Goal: Check status: Check status

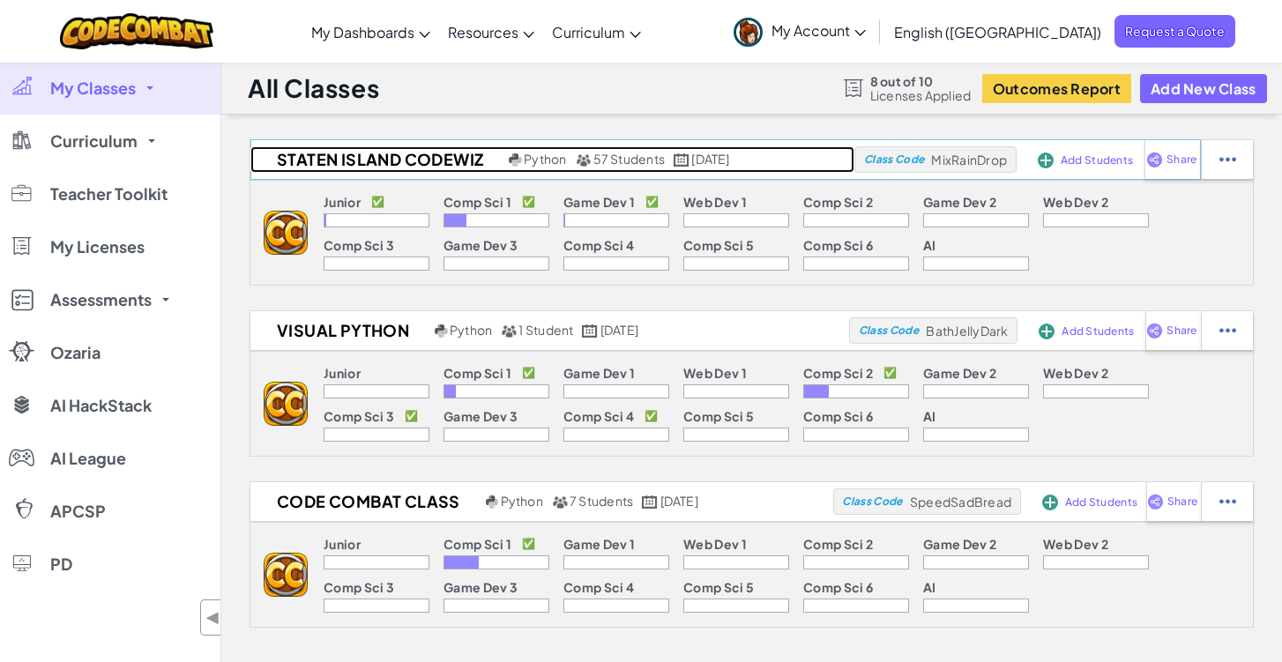
click at [376, 151] on h2 "Staten Island CodeWiz" at bounding box center [377, 159] width 254 height 26
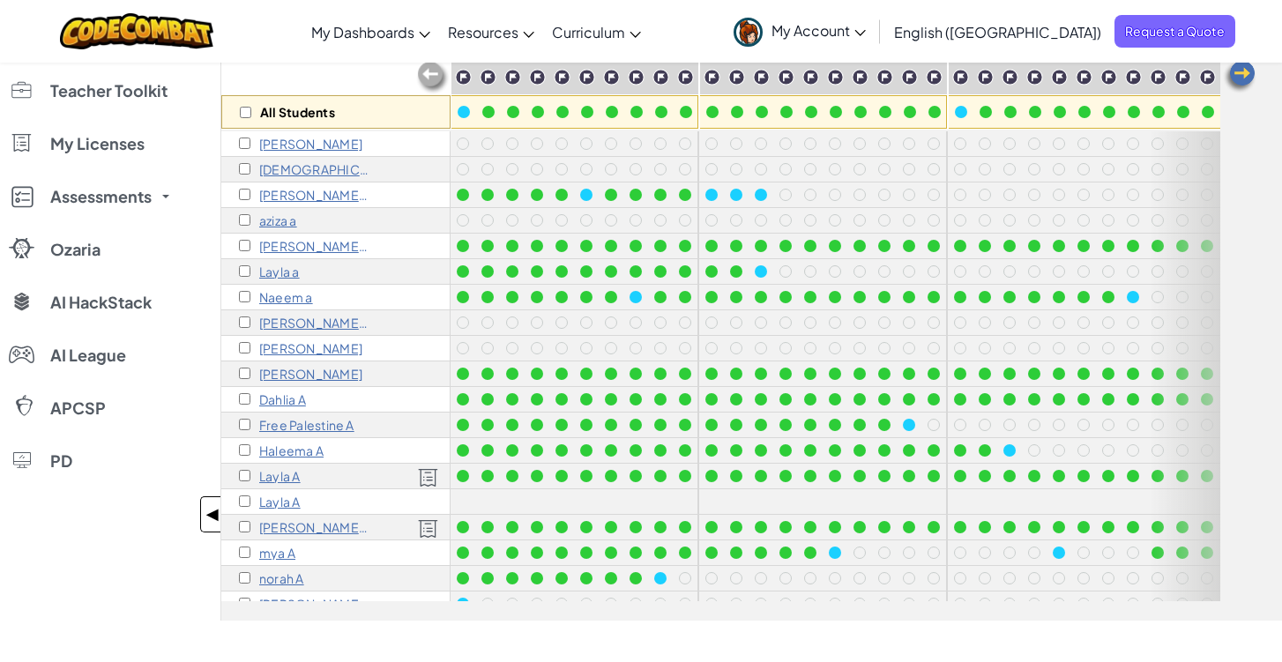
click at [211, 505] on span "◀" at bounding box center [212, 515] width 15 height 26
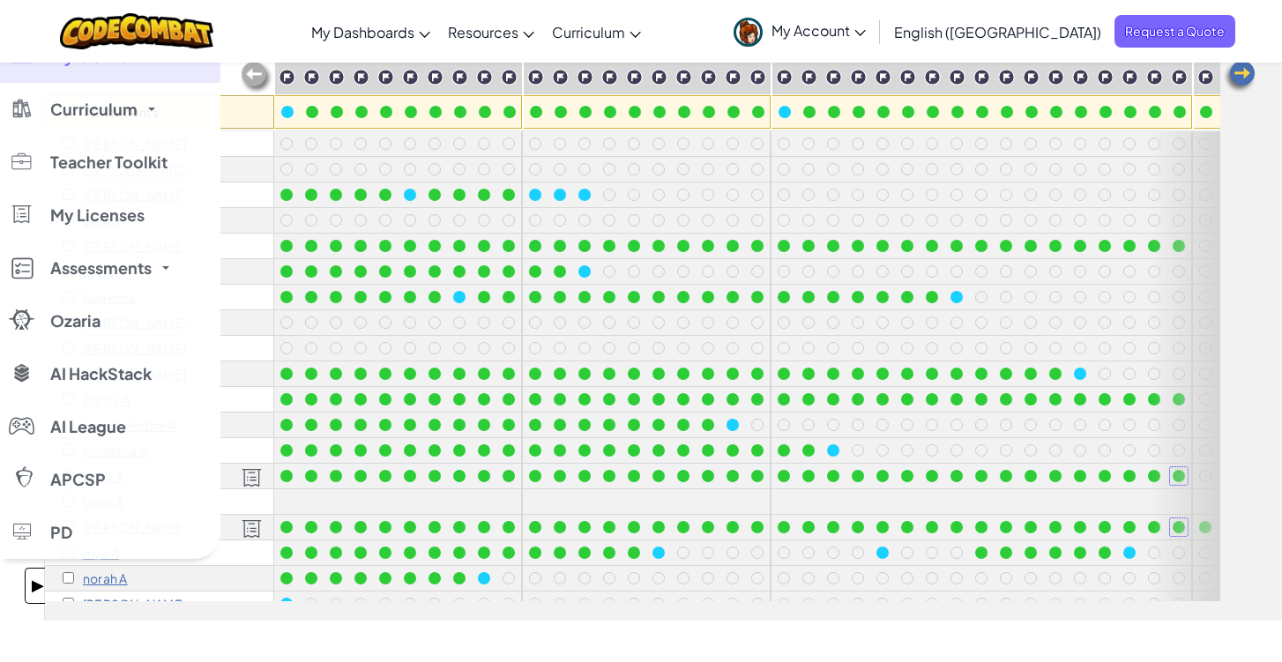
click at [32, 585] on span "▶" at bounding box center [37, 586] width 15 height 26
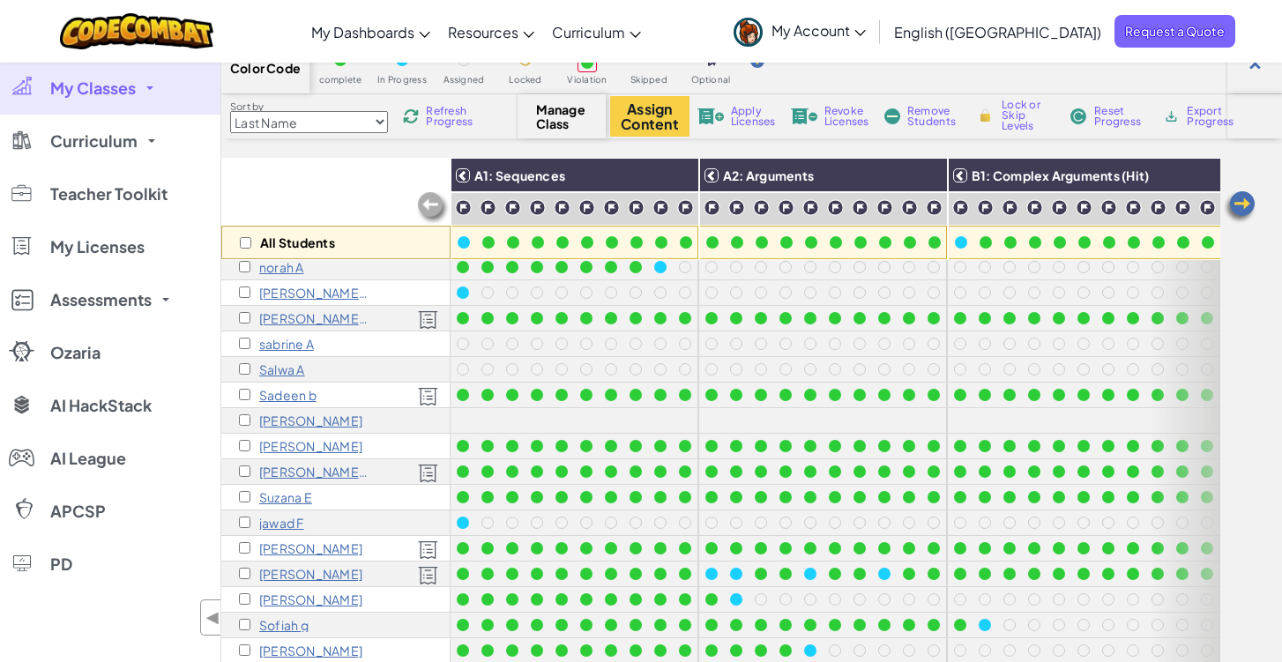
scroll to position [462, 0]
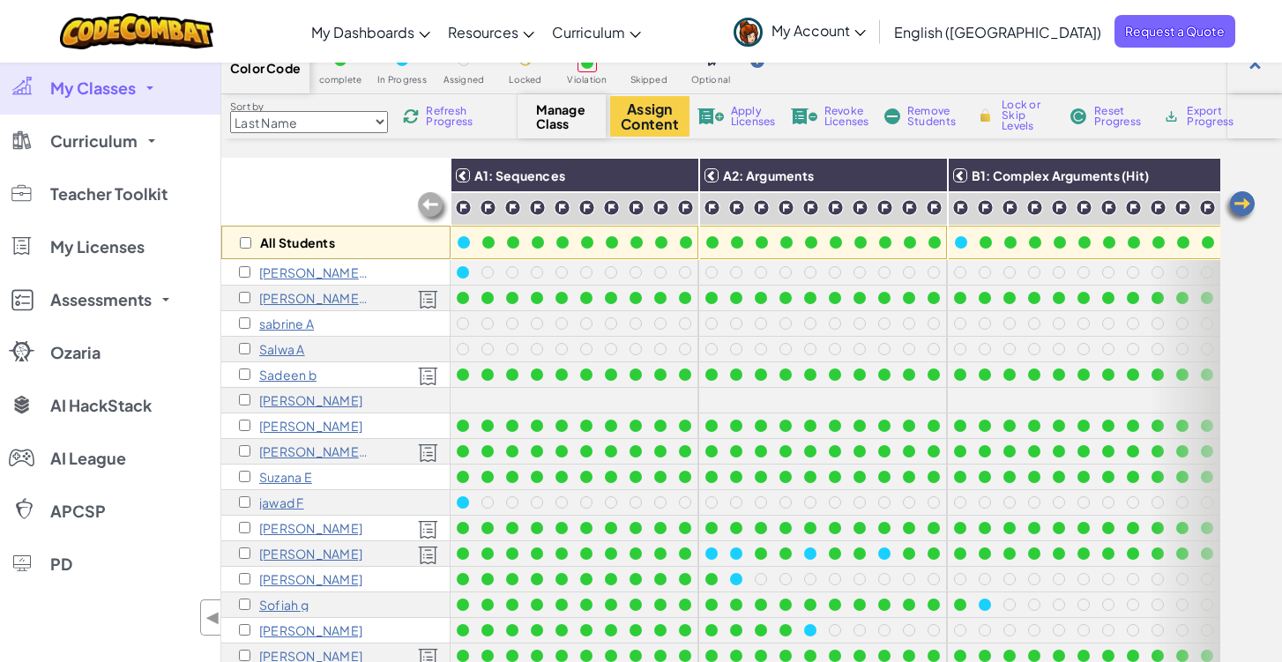
click at [272, 524] on p "[PERSON_NAME]" at bounding box center [310, 528] width 103 height 14
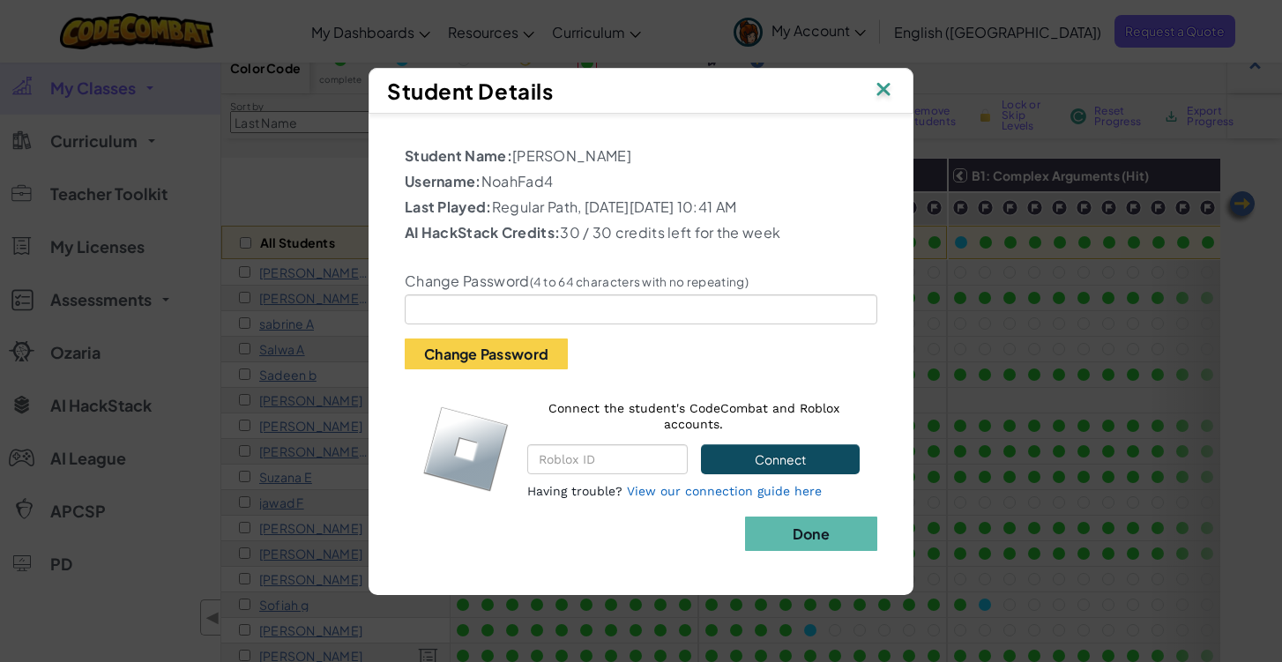
click at [892, 87] on img at bounding box center [883, 91] width 23 height 26
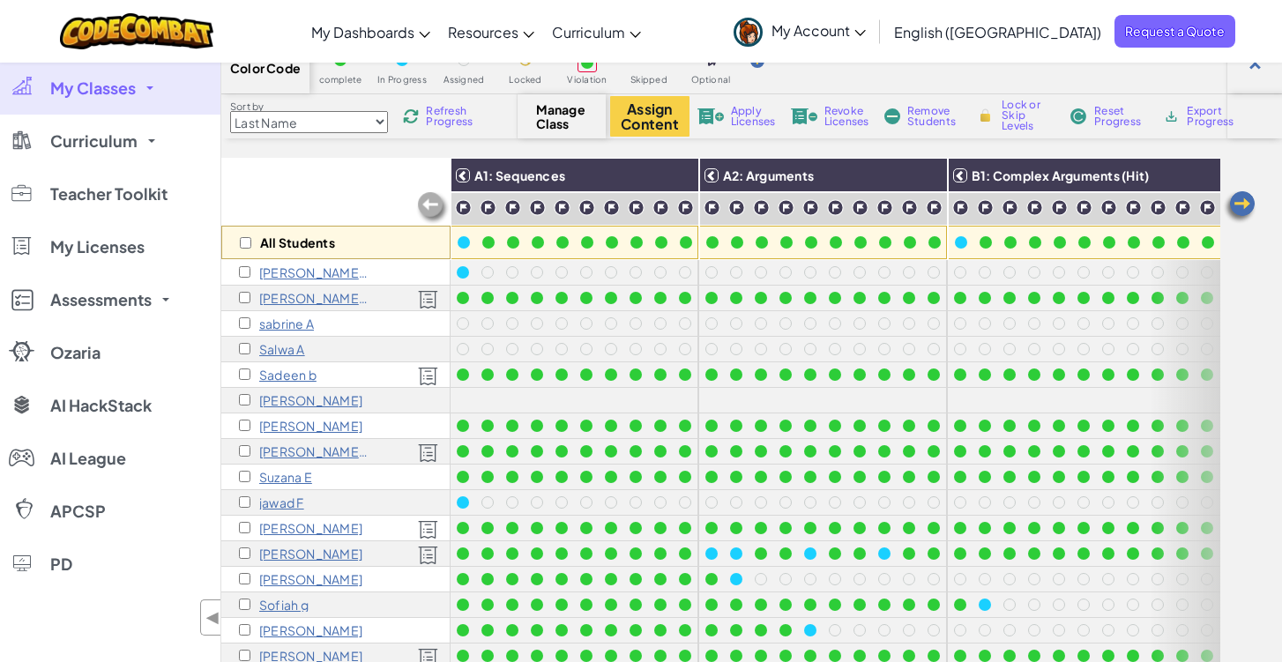
scroll to position [424, 0]
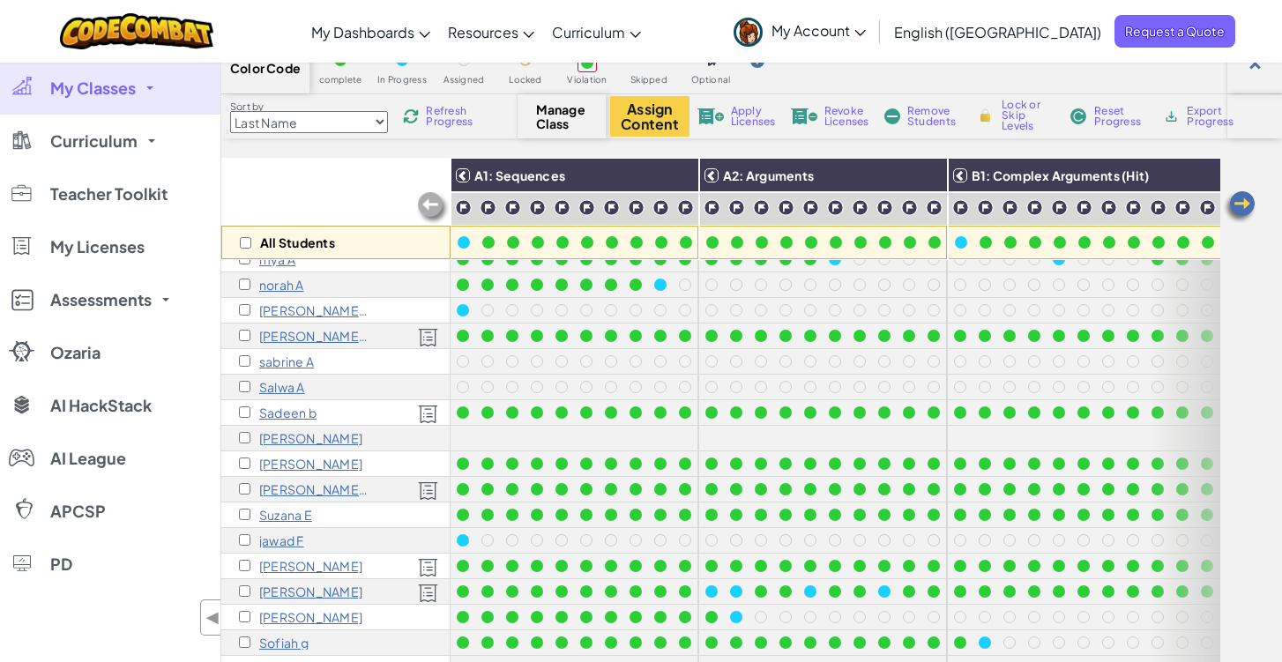
click at [286, 337] on p "[PERSON_NAME] A" at bounding box center [314, 336] width 110 height 14
